Goal: Book appointment/travel/reservation

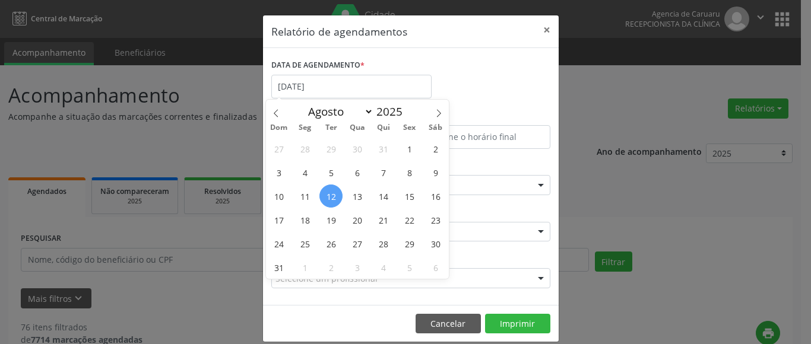
select select "7"
click at [388, 198] on span "14" at bounding box center [383, 196] width 23 height 23
type input "[DATE]"
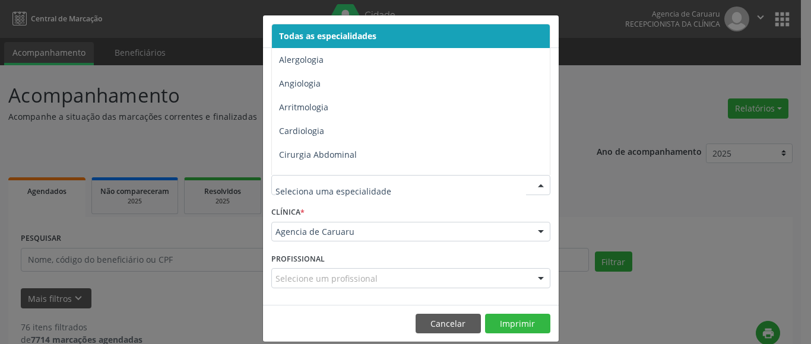
click at [327, 35] on span "Todas as especialidades" at bounding box center [327, 35] width 97 height 11
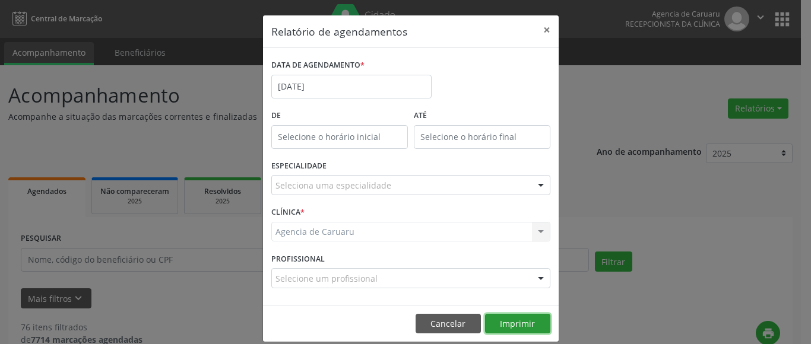
click at [509, 322] on button "Imprimir" at bounding box center [517, 324] width 65 height 20
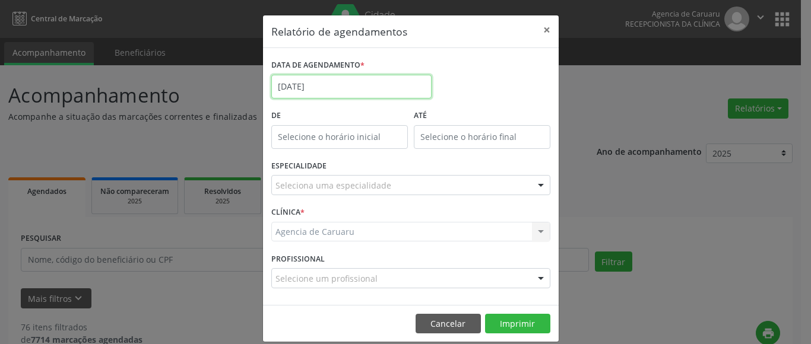
click at [290, 80] on input "[DATE]" at bounding box center [351, 87] width 160 height 24
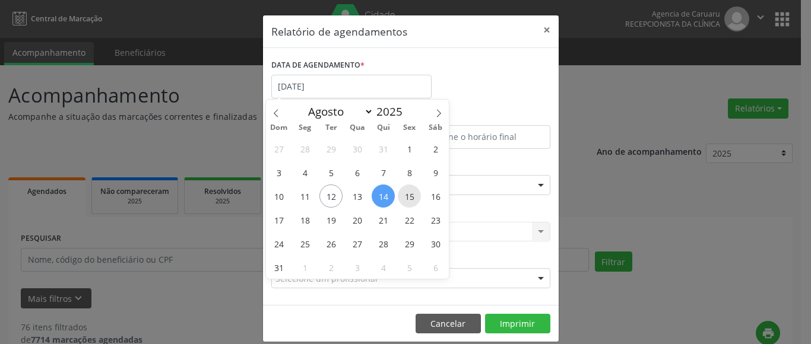
click at [406, 195] on span "15" at bounding box center [409, 196] width 23 height 23
type input "[DATE]"
click at [406, 195] on span "15" at bounding box center [409, 196] width 23 height 23
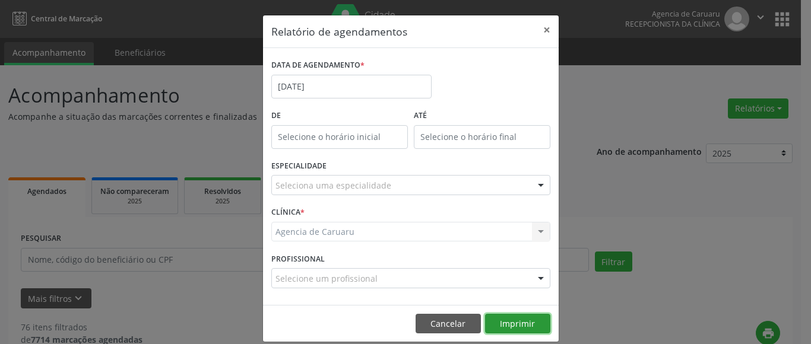
click at [530, 319] on button "Imprimir" at bounding box center [517, 324] width 65 height 20
